Goal: Find specific page/section: Find specific page/section

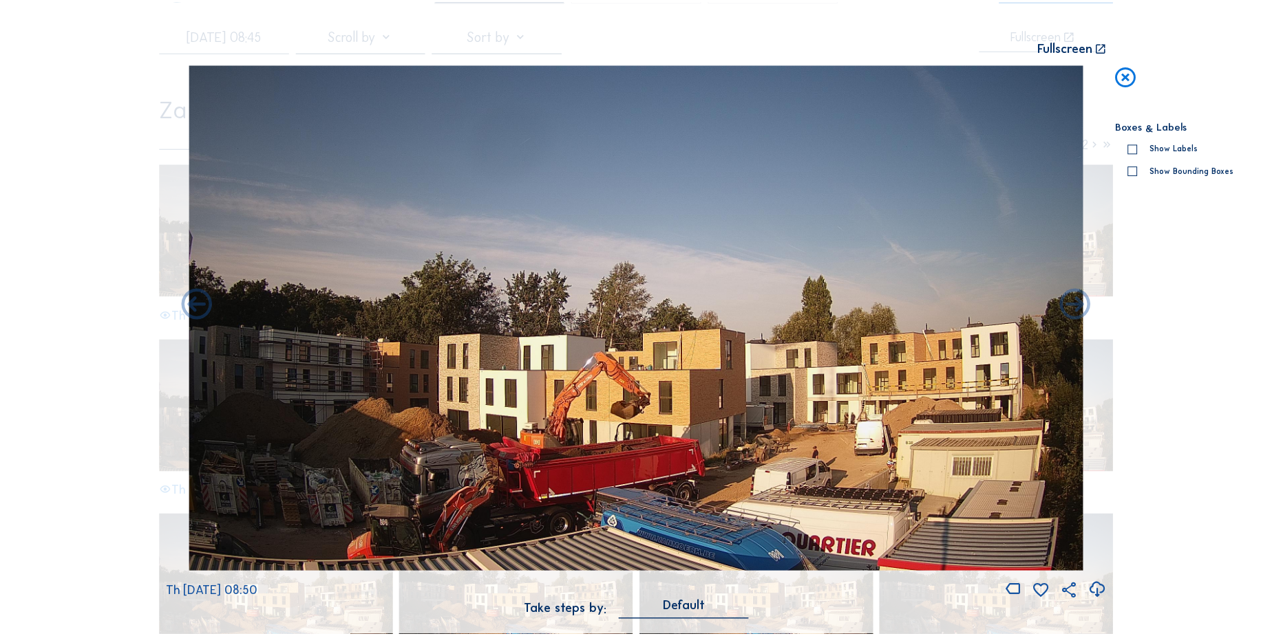
scroll to position [62, 0]
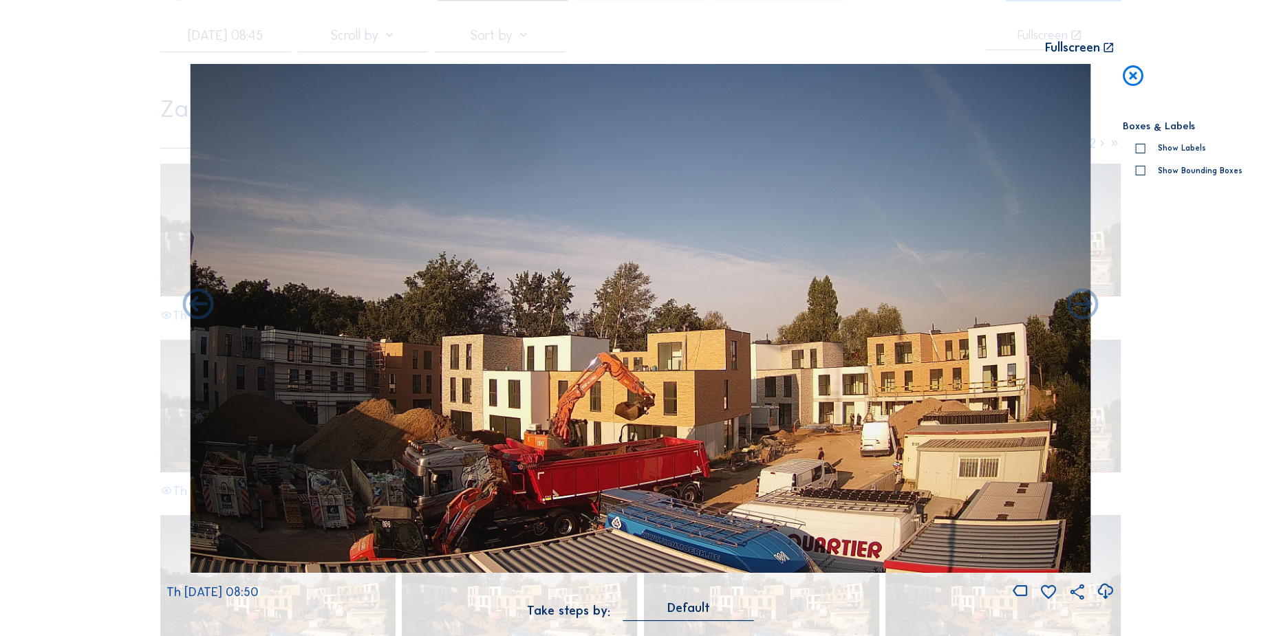
click at [1135, 78] on icon at bounding box center [1133, 76] width 25 height 25
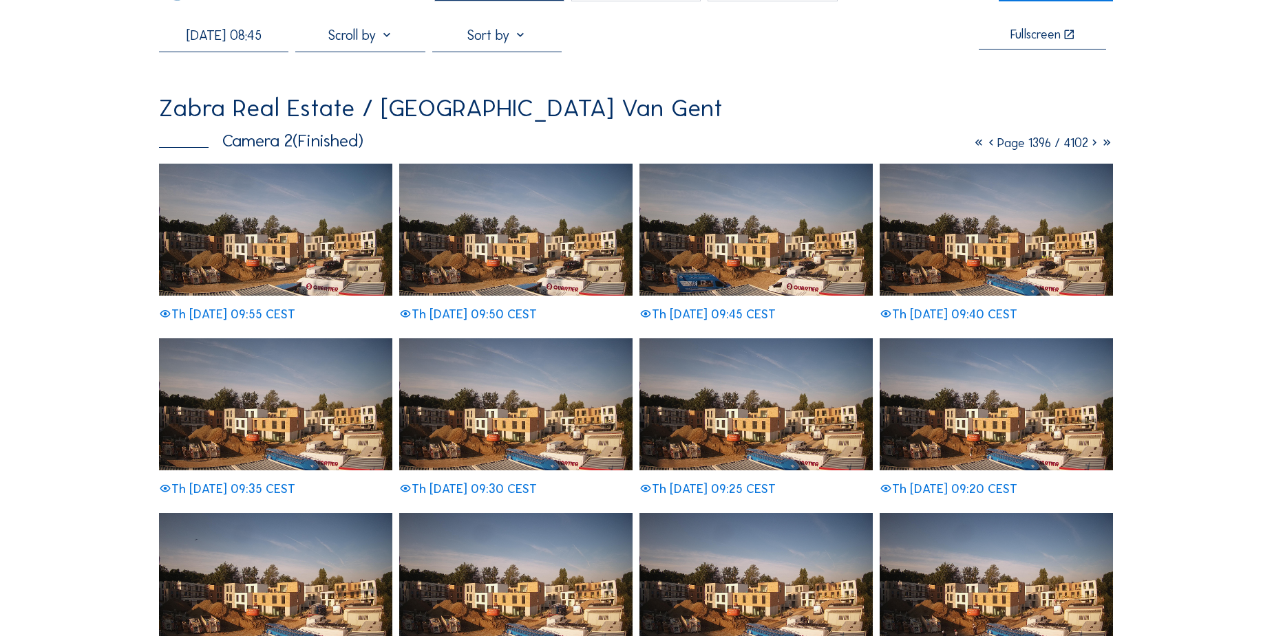
scroll to position [0, 0]
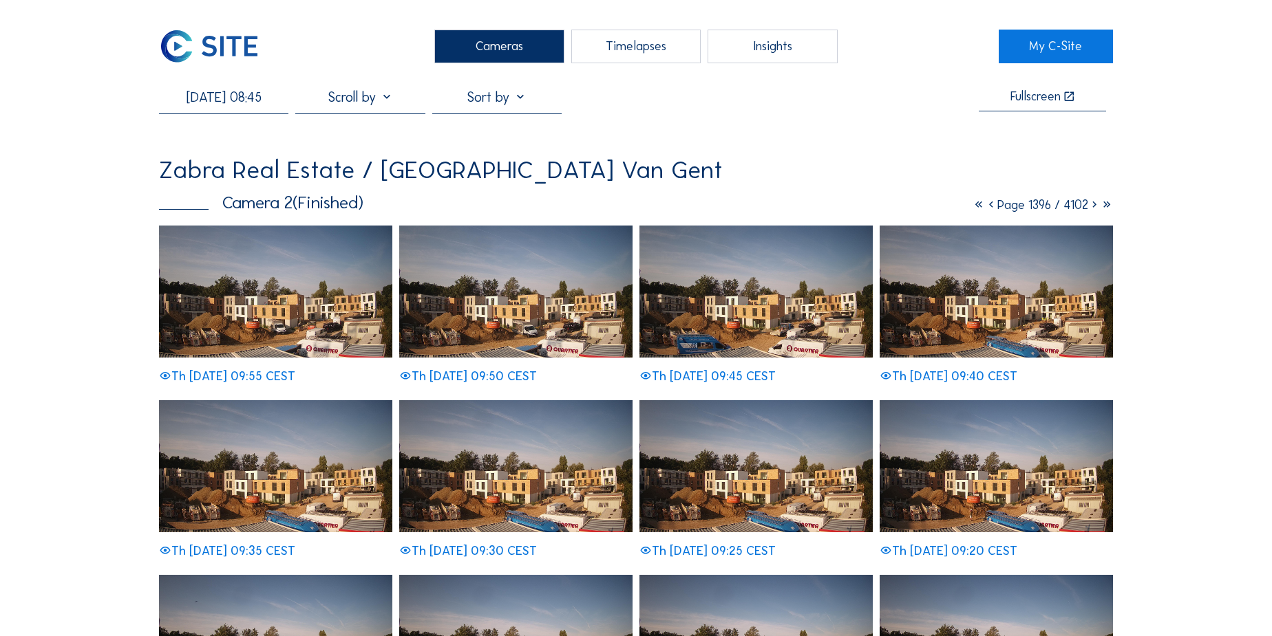
click at [639, 36] on div "Timelapses" at bounding box center [635, 47] width 129 height 34
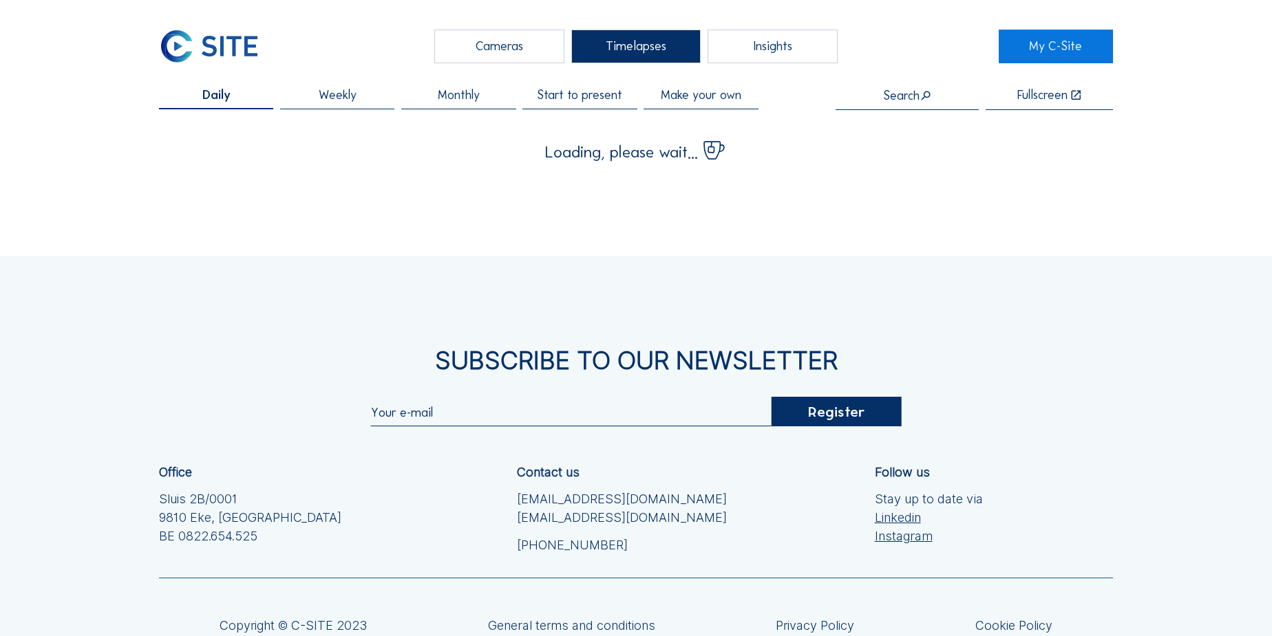
click at [469, 54] on div "Cameras" at bounding box center [498, 47] width 129 height 34
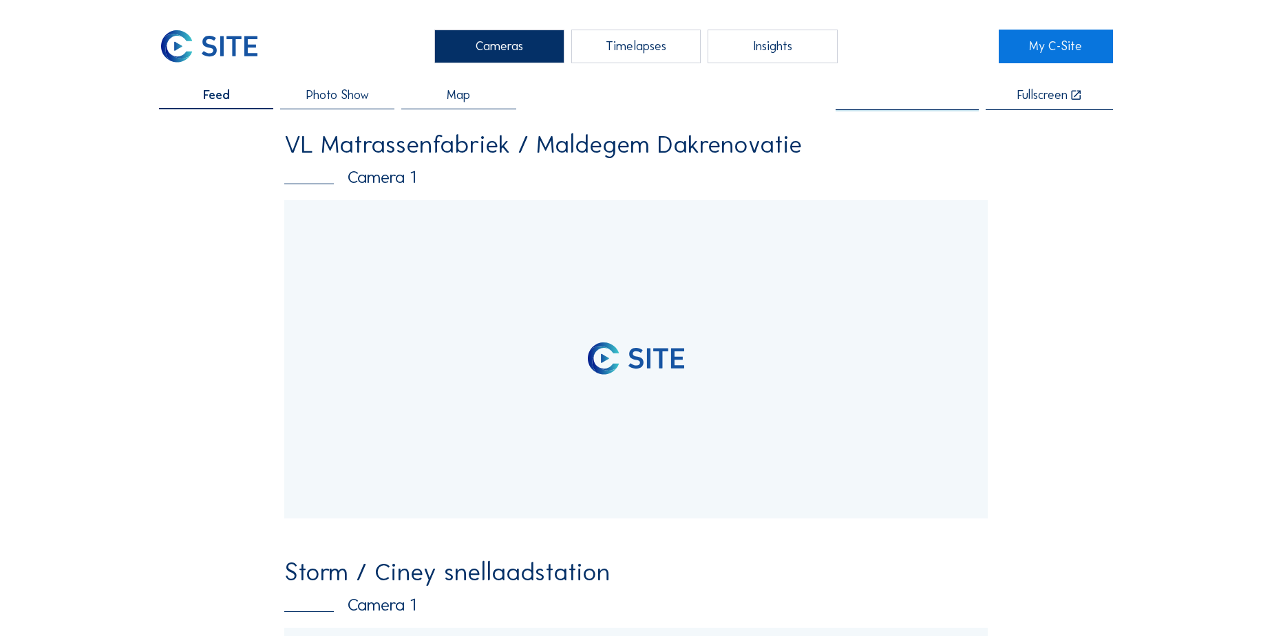
click at [910, 94] on input "text" at bounding box center [906, 96] width 143 height 14
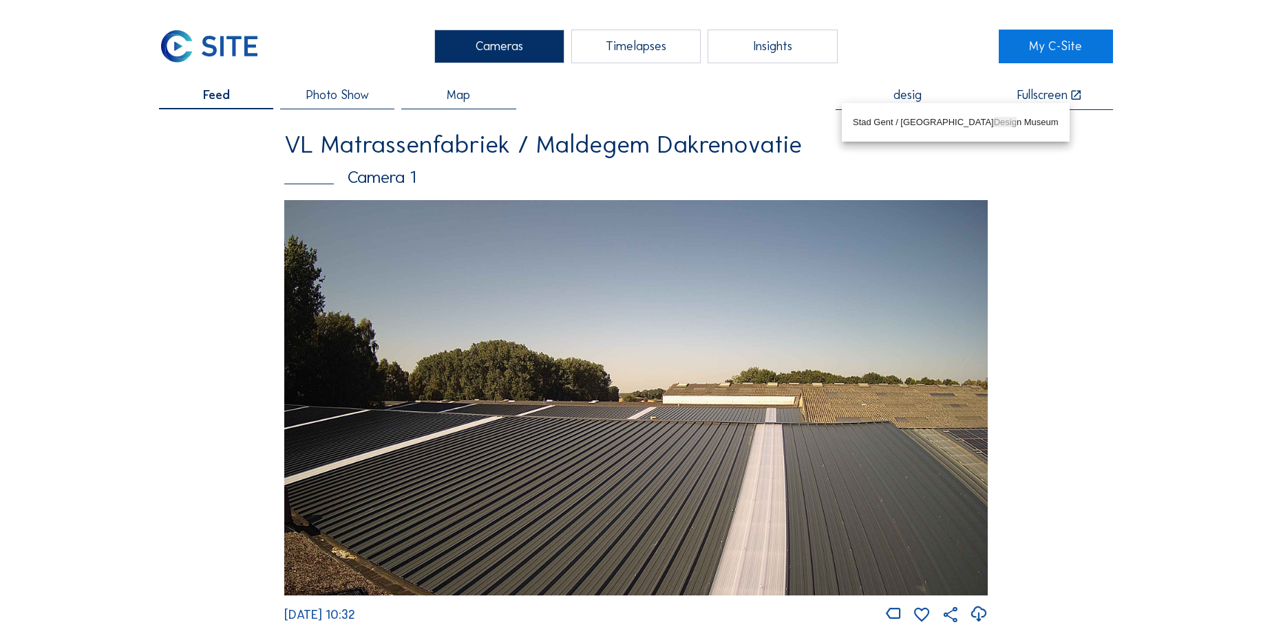
click at [915, 118] on div "Stad [GEOGRAPHIC_DATA] / [GEOGRAPHIC_DATA]" at bounding box center [956, 122] width 206 height 11
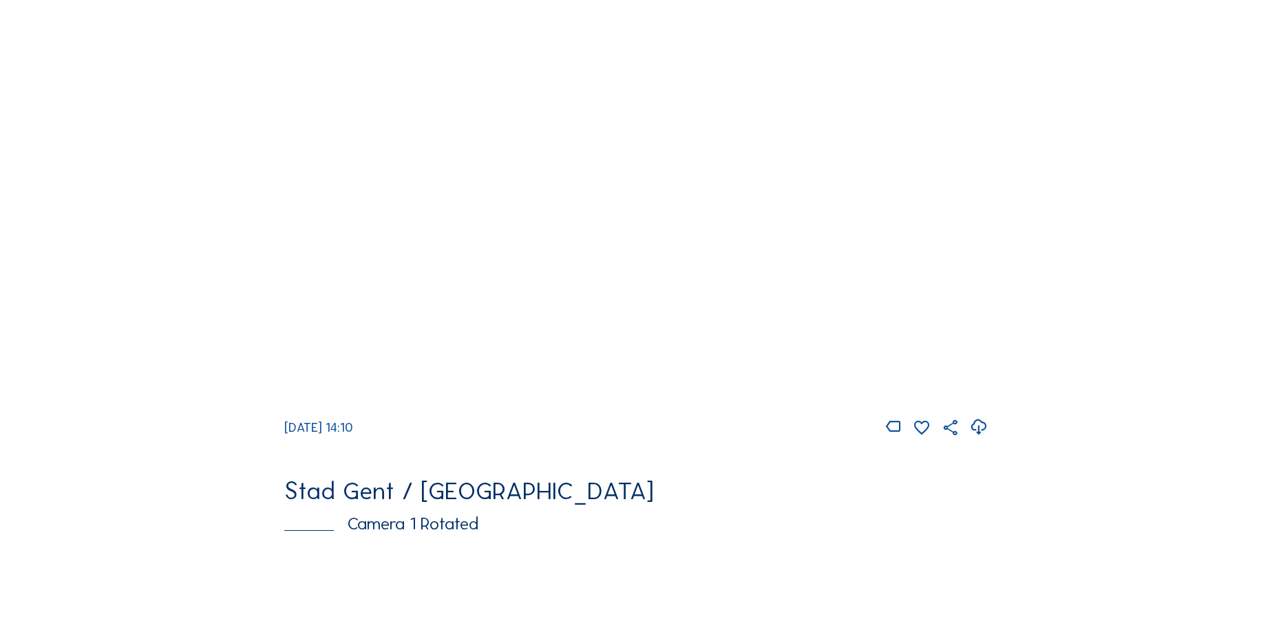
scroll to position [125, 0]
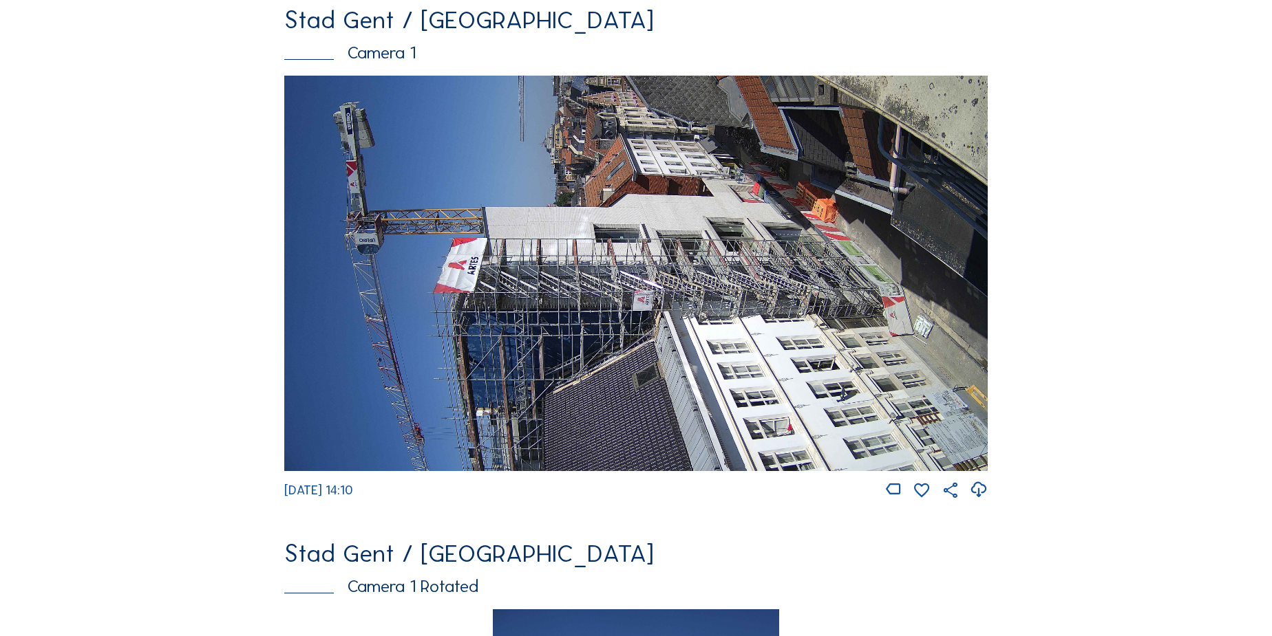
type input "Stad Gent / [GEOGRAPHIC_DATA]"
click at [504, 310] on img at bounding box center [635, 274] width 703 height 396
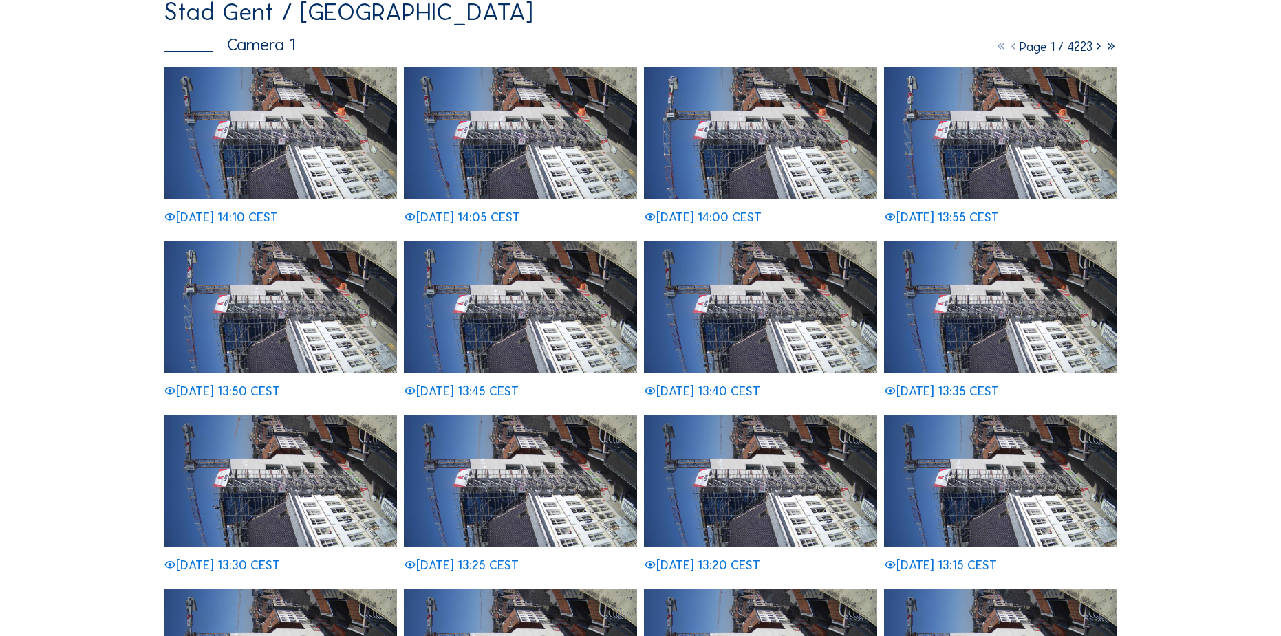
scroll to position [187, 0]
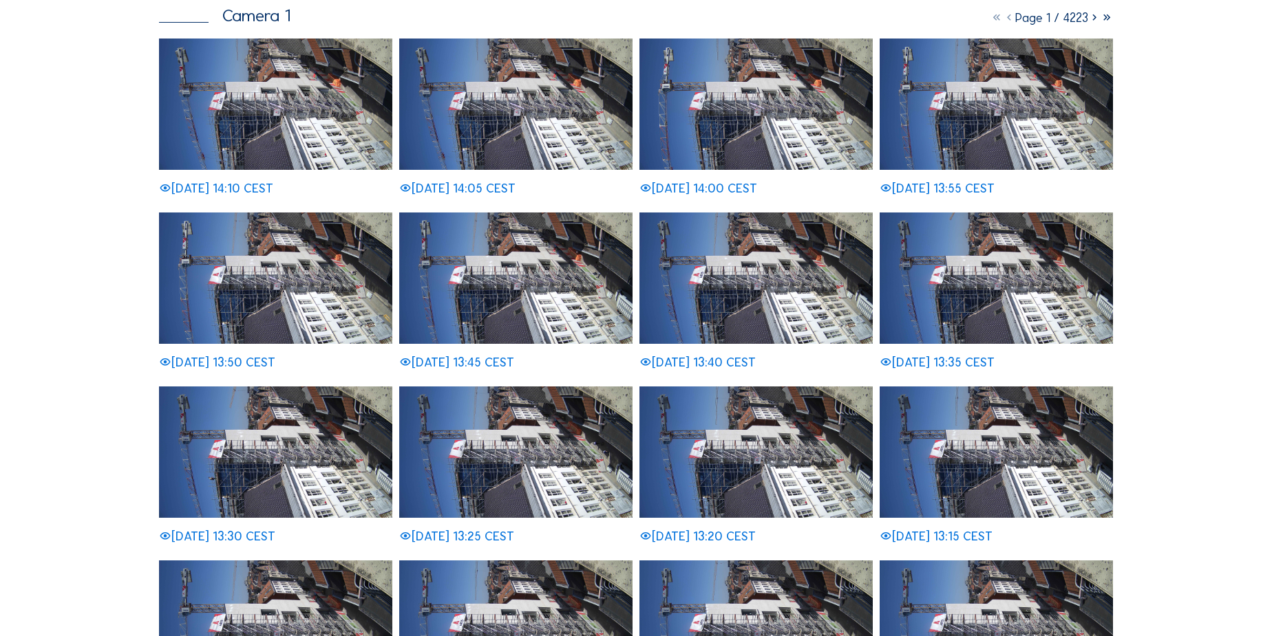
click at [535, 252] on img at bounding box center [515, 278] width 233 height 131
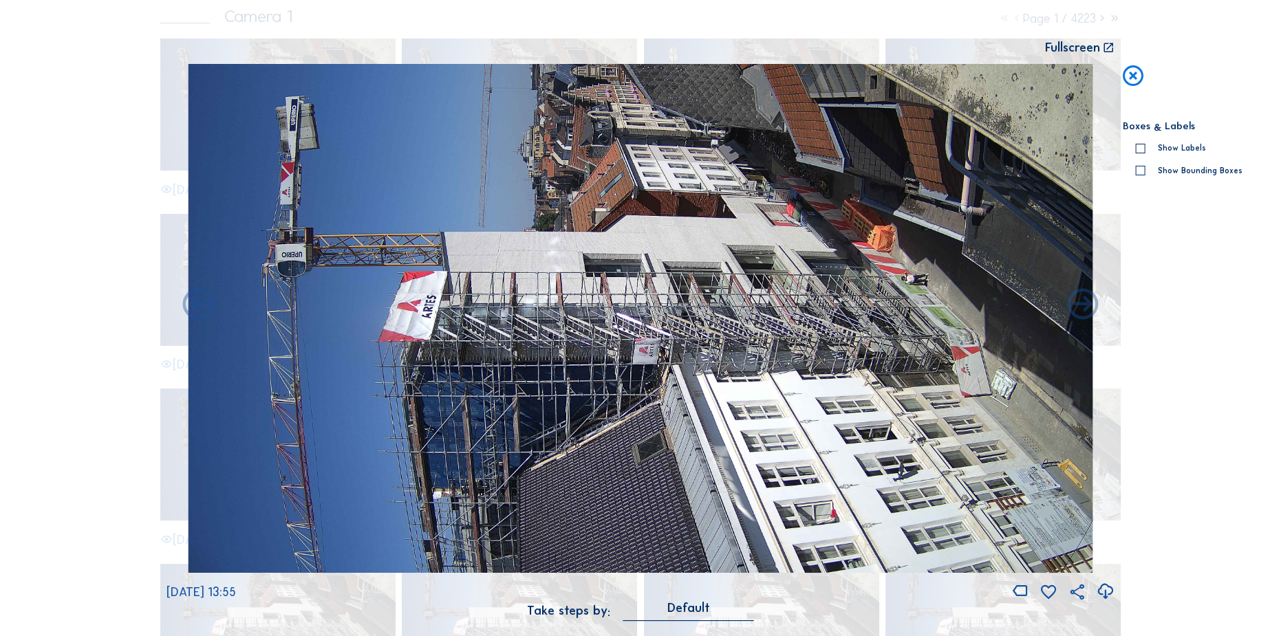
click at [1106, 595] on icon at bounding box center [1104, 592] width 19 height 23
click at [1104, 594] on icon at bounding box center [1104, 592] width 19 height 23
